Goal: Task Accomplishment & Management: Manage account settings

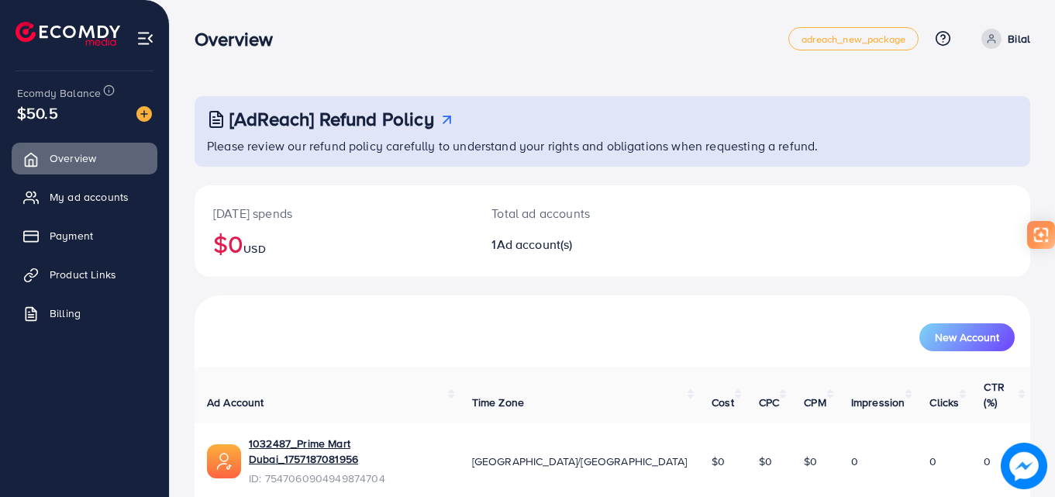
scroll to position [36, 0]
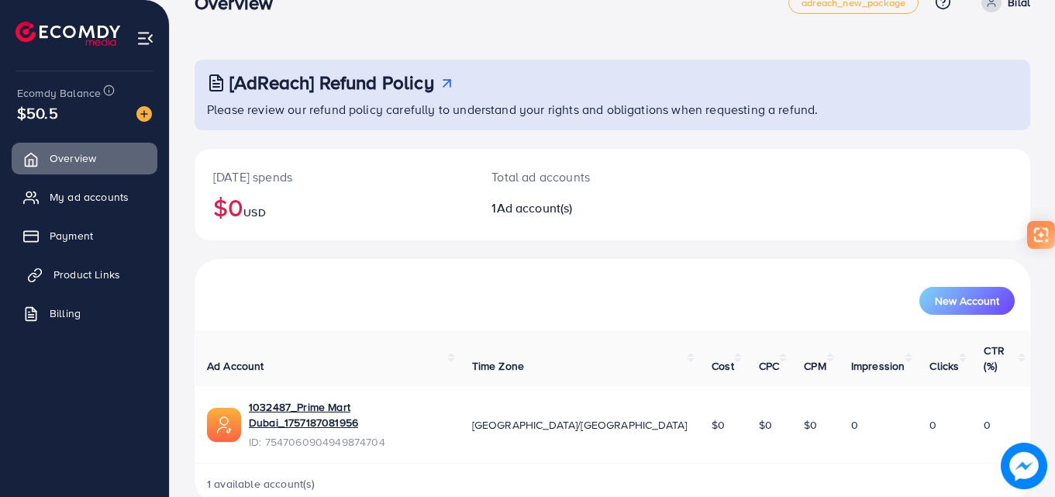
click at [73, 275] on span "Product Links" at bounding box center [87, 275] width 67 height 16
click at [65, 275] on span "Product Links" at bounding box center [87, 275] width 67 height 16
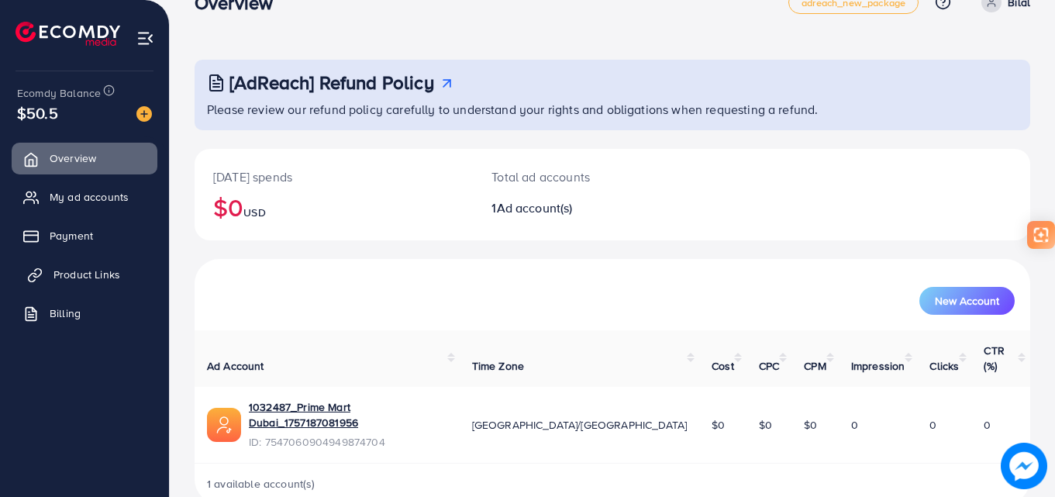
click at [65, 275] on span "Product Links" at bounding box center [87, 275] width 67 height 16
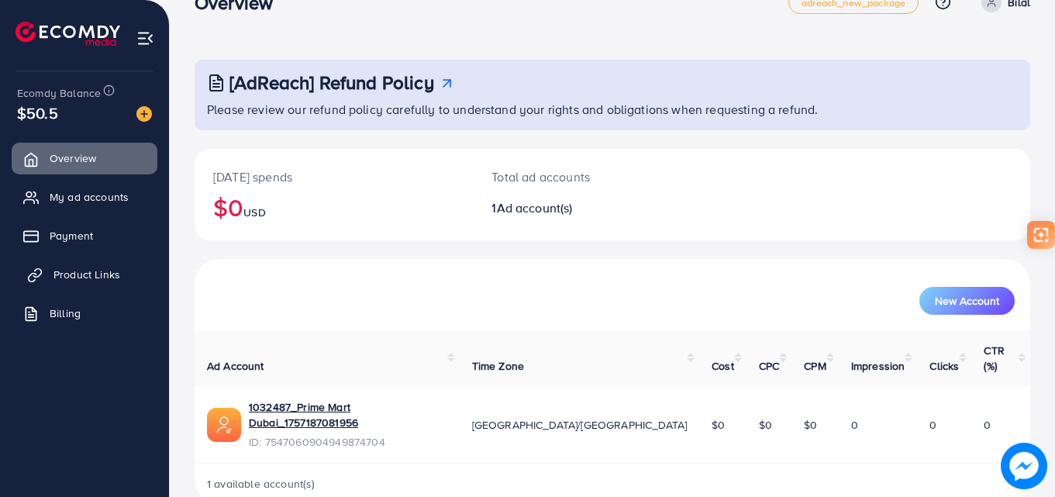
click at [65, 275] on span "Product Links" at bounding box center [87, 275] width 67 height 16
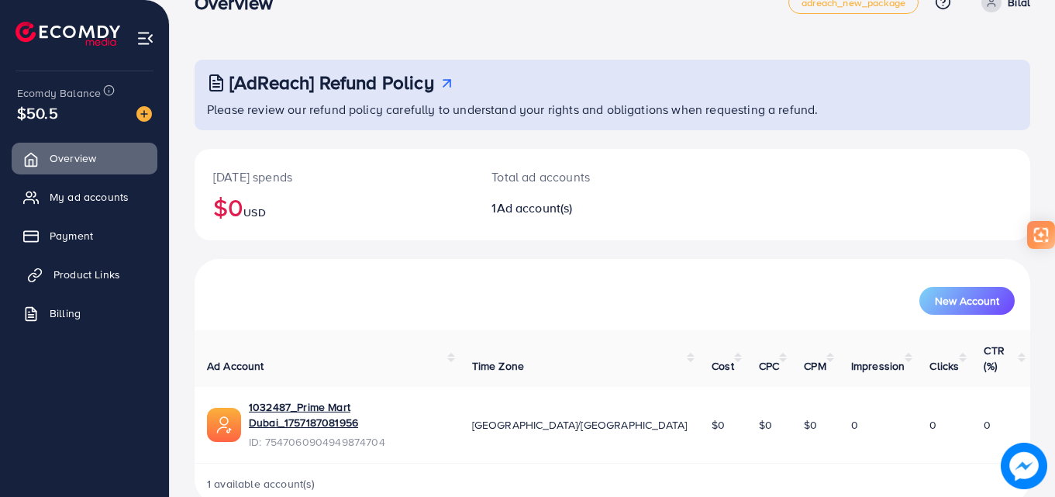
click at [65, 275] on span "Product Links" at bounding box center [87, 275] width 67 height 16
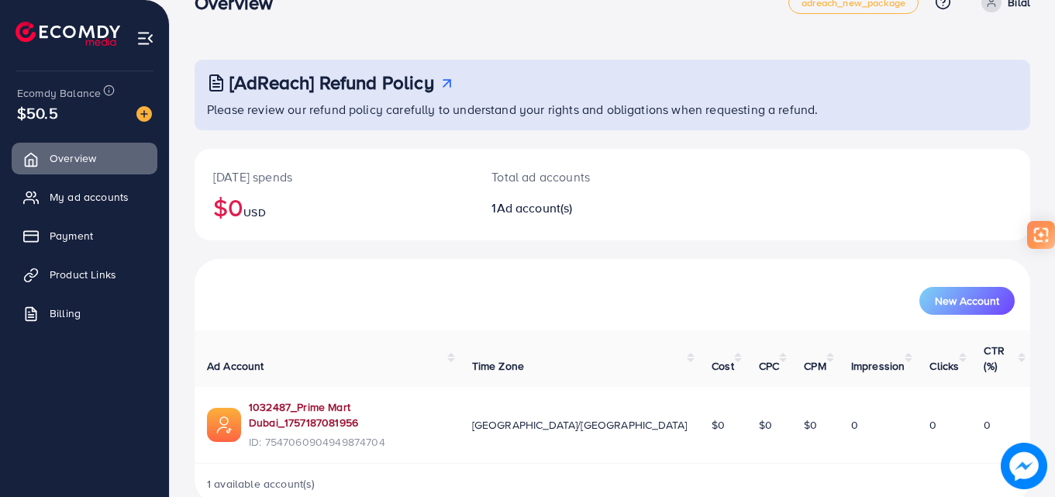
click at [363, 399] on link "1032487_Prime Mart Dubai_1757187081956" at bounding box center [348, 415] width 199 height 32
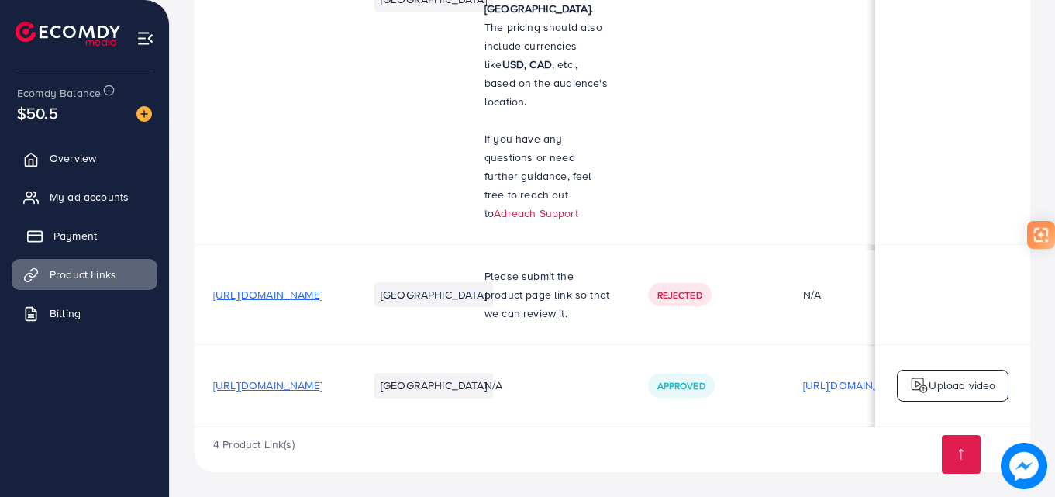
click at [81, 243] on span "Payment" at bounding box center [75, 236] width 43 height 16
click at [50, 237] on link "Payment" at bounding box center [85, 235] width 146 height 31
click at [42, 236] on line at bounding box center [35, 236] width 14 height 0
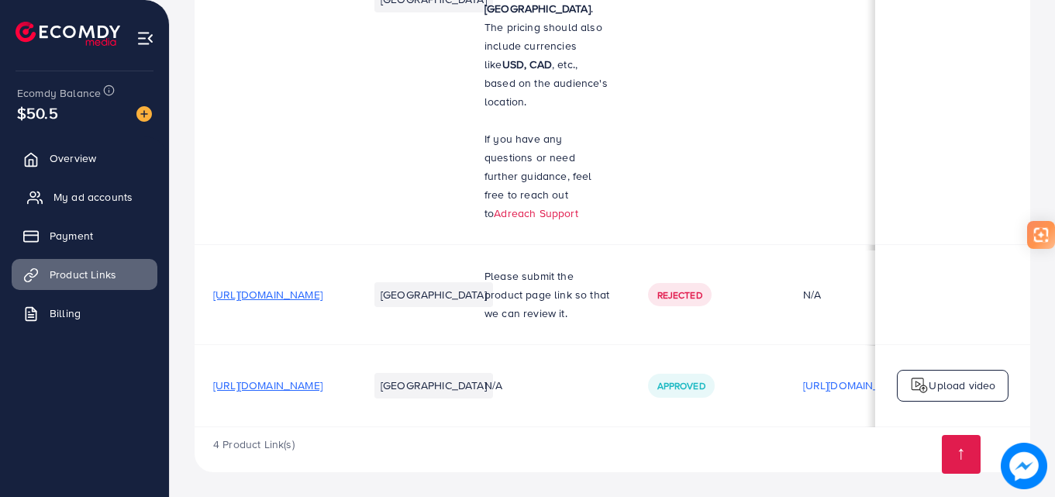
click at [72, 201] on span "My ad accounts" at bounding box center [93, 197] width 79 height 16
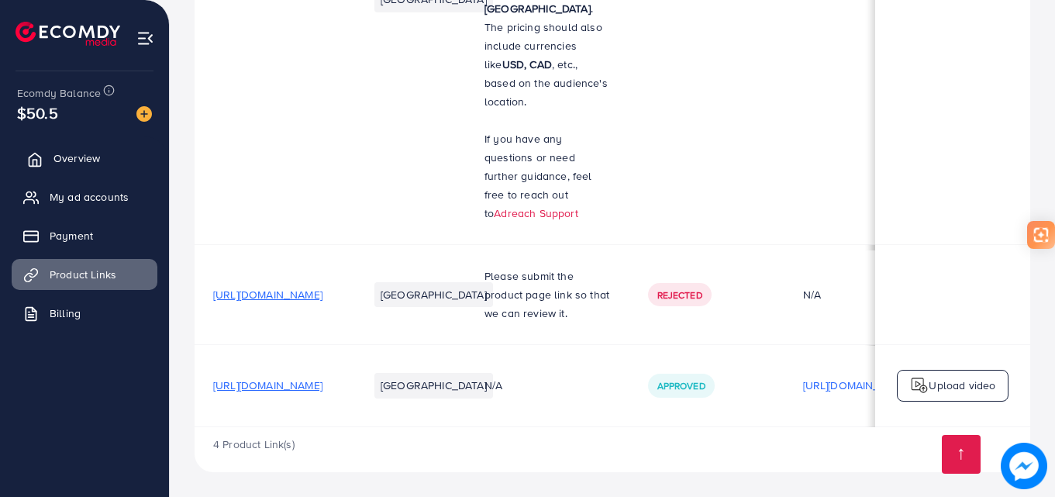
click at [68, 164] on span "Overview" at bounding box center [77, 158] width 47 height 16
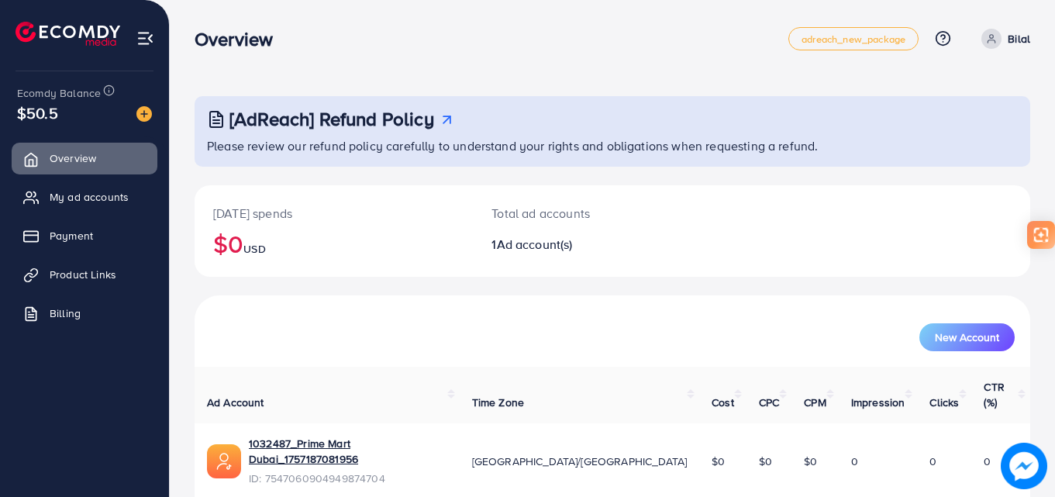
scroll to position [36, 0]
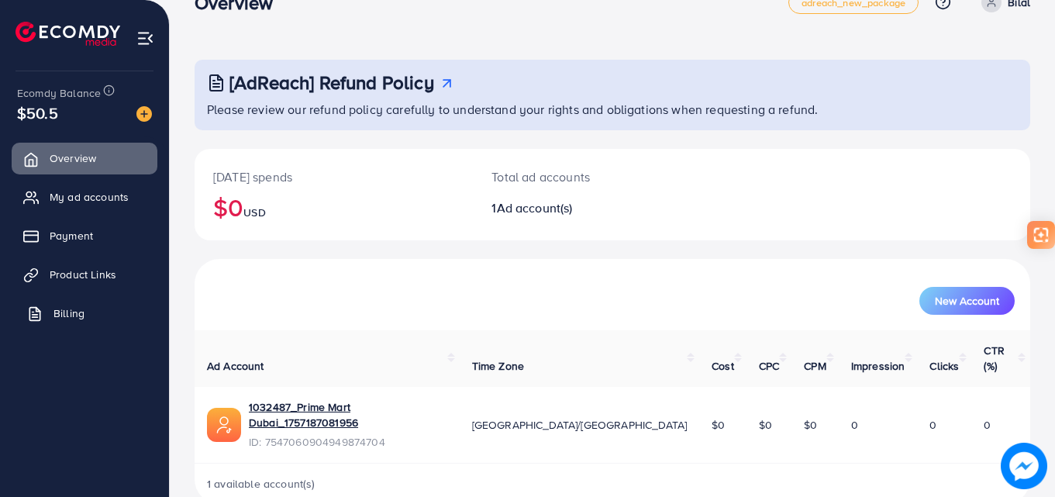
click at [56, 315] on span "Billing" at bounding box center [69, 314] width 31 height 16
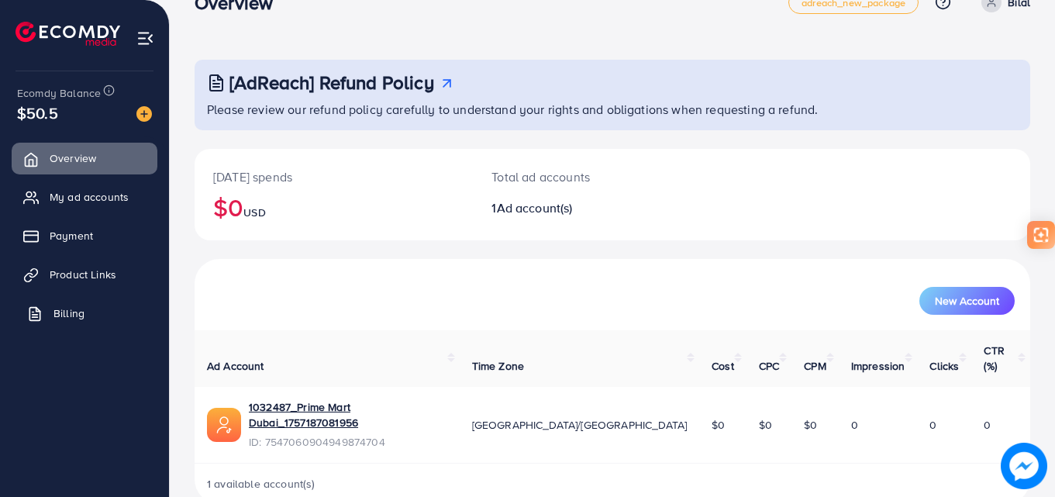
click at [56, 315] on span "Billing" at bounding box center [69, 314] width 31 height 16
click at [79, 204] on span "My ad accounts" at bounding box center [93, 197] width 79 height 16
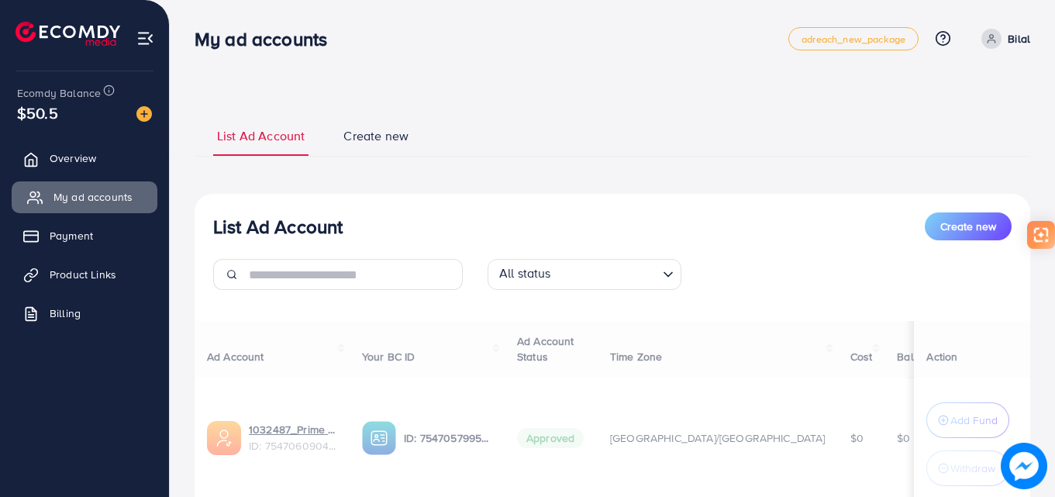
click at [79, 204] on span "My ad accounts" at bounding box center [93, 197] width 79 height 16
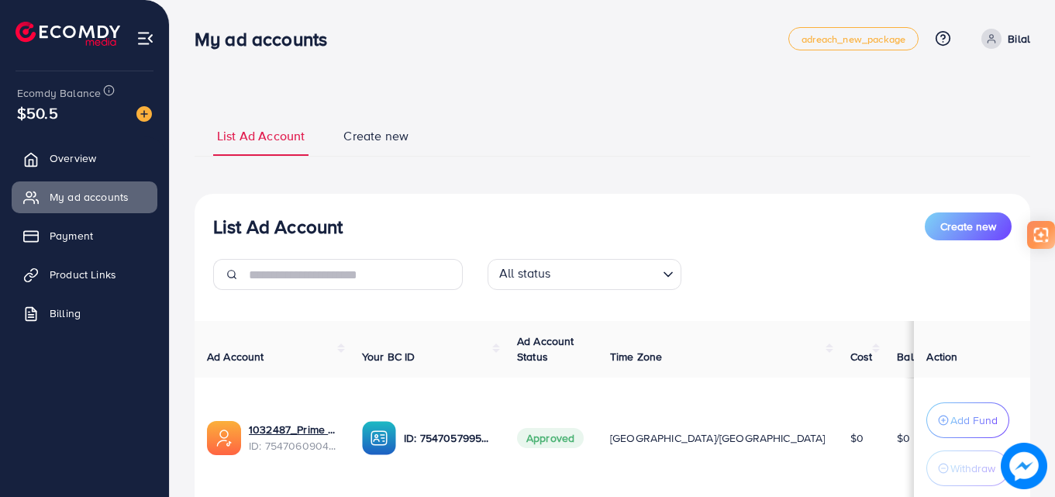
scroll to position [114, 0]
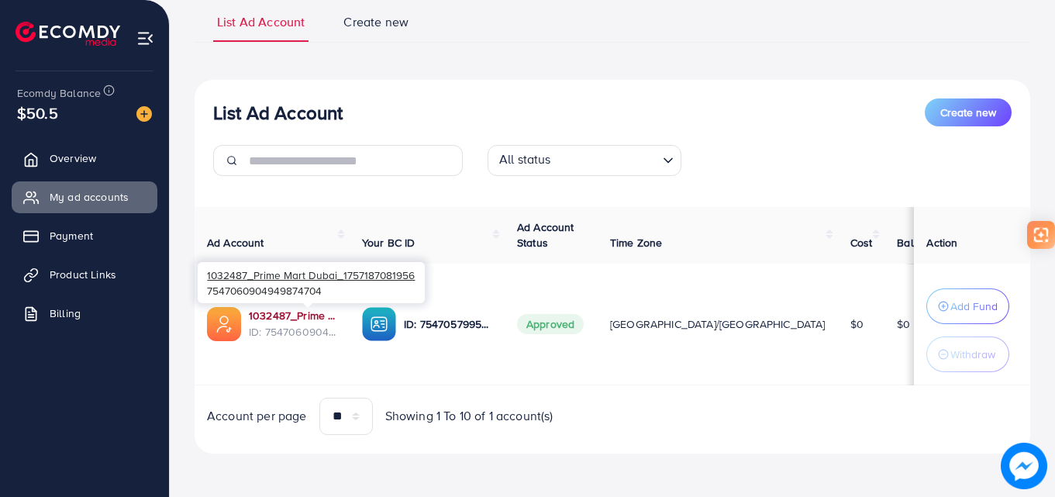
click at [298, 320] on link "1032487_Prime Mart Dubai_1757187081956" at bounding box center [293, 316] width 88 height 16
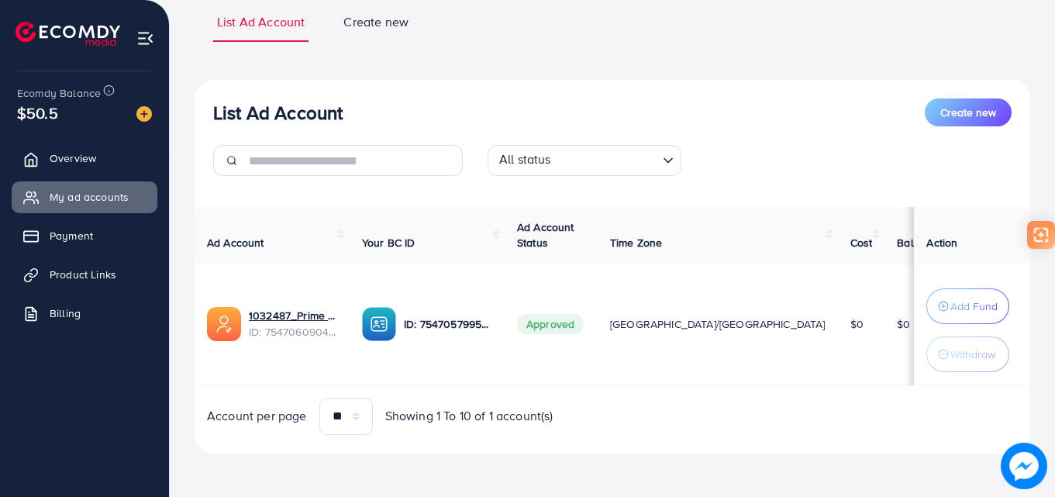
click at [430, 252] on th "Your BC ID" at bounding box center [427, 235] width 155 height 57
click at [951, 302] on p "Add Fund" at bounding box center [974, 306] width 47 height 19
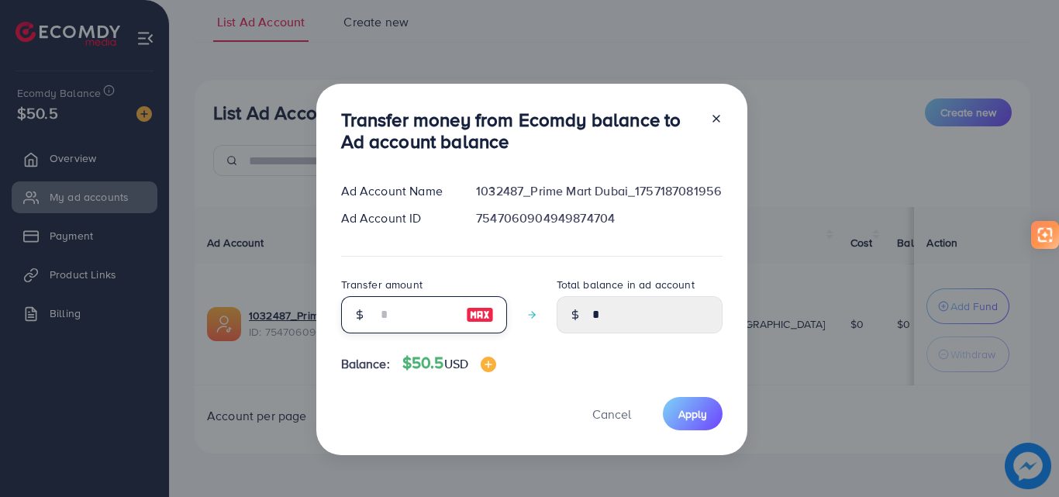
click at [388, 316] on input "number" at bounding box center [416, 314] width 78 height 37
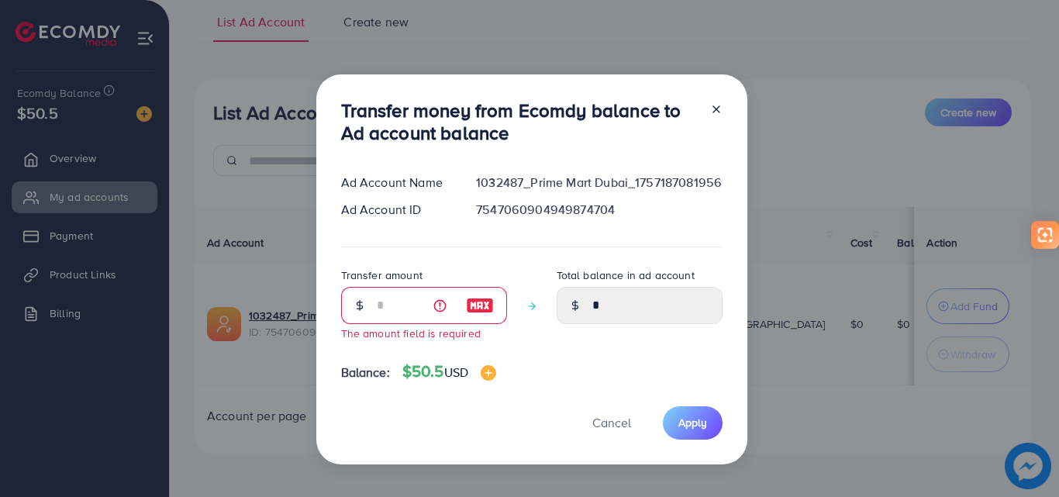
click at [716, 123] on div at bounding box center [710, 124] width 25 height 51
click at [713, 112] on icon at bounding box center [716, 109] width 12 height 12
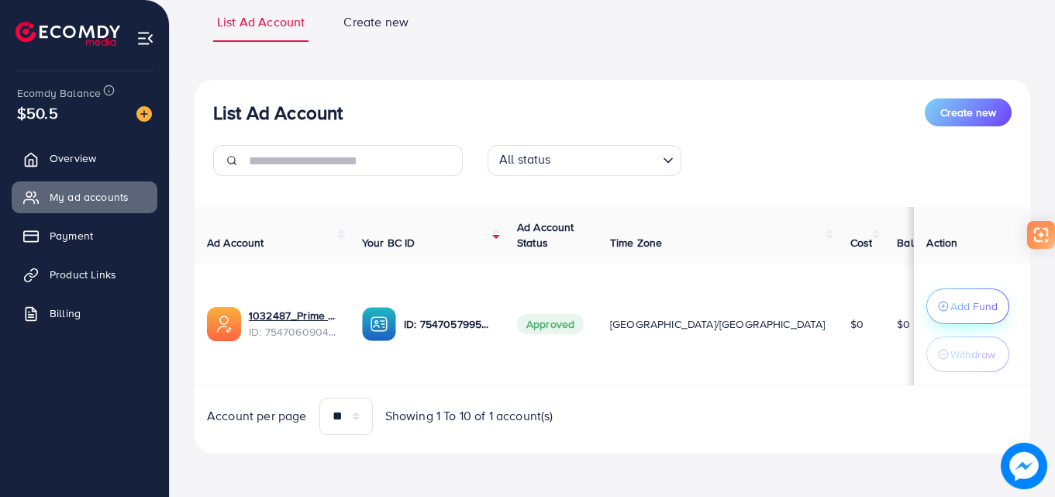
click at [951, 299] on p "Add Fund" at bounding box center [974, 306] width 47 height 19
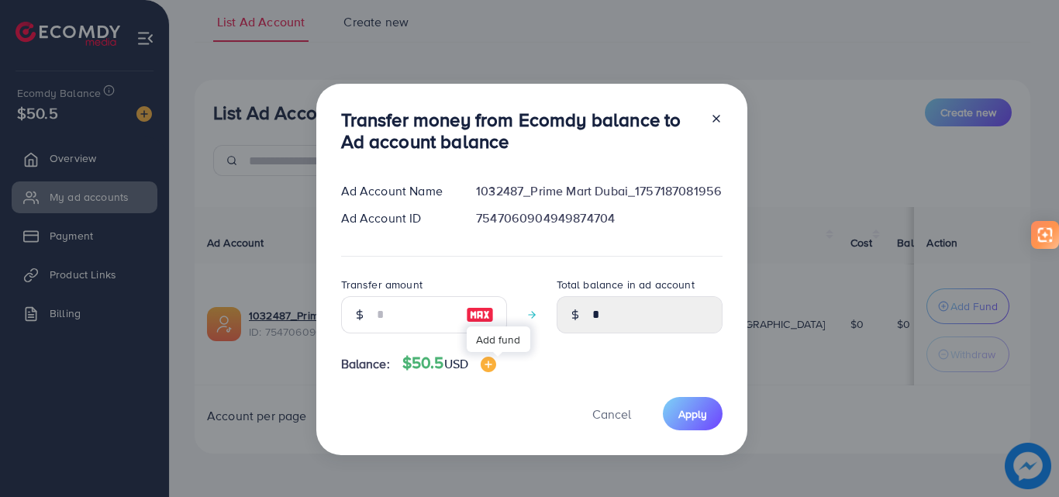
click at [492, 364] on img at bounding box center [489, 365] width 16 height 16
click at [496, 364] on img at bounding box center [489, 365] width 16 height 16
click at [385, 323] on input "number" at bounding box center [416, 314] width 78 height 37
click at [717, 119] on div at bounding box center [710, 134] width 25 height 51
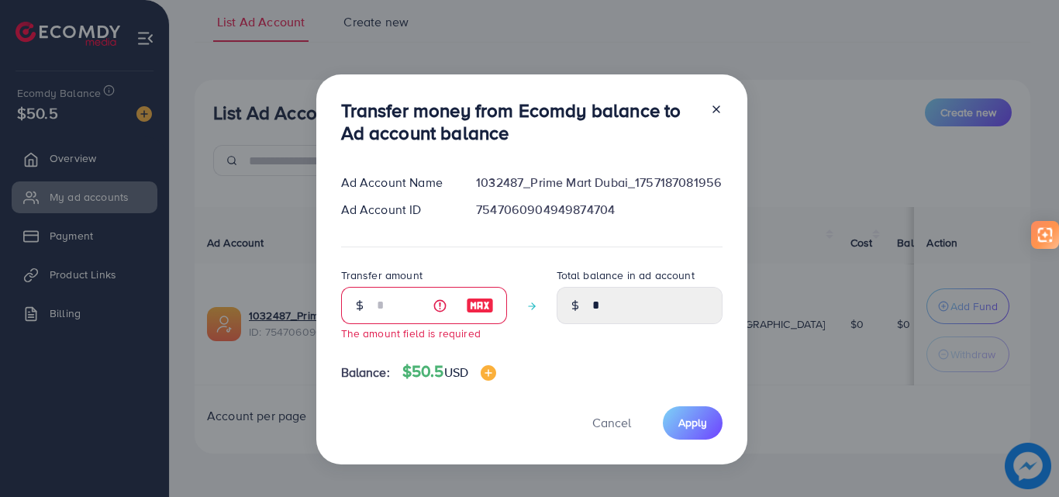
click at [710, 109] on icon at bounding box center [716, 109] width 12 height 12
